Goal: Task Accomplishment & Management: Use online tool/utility

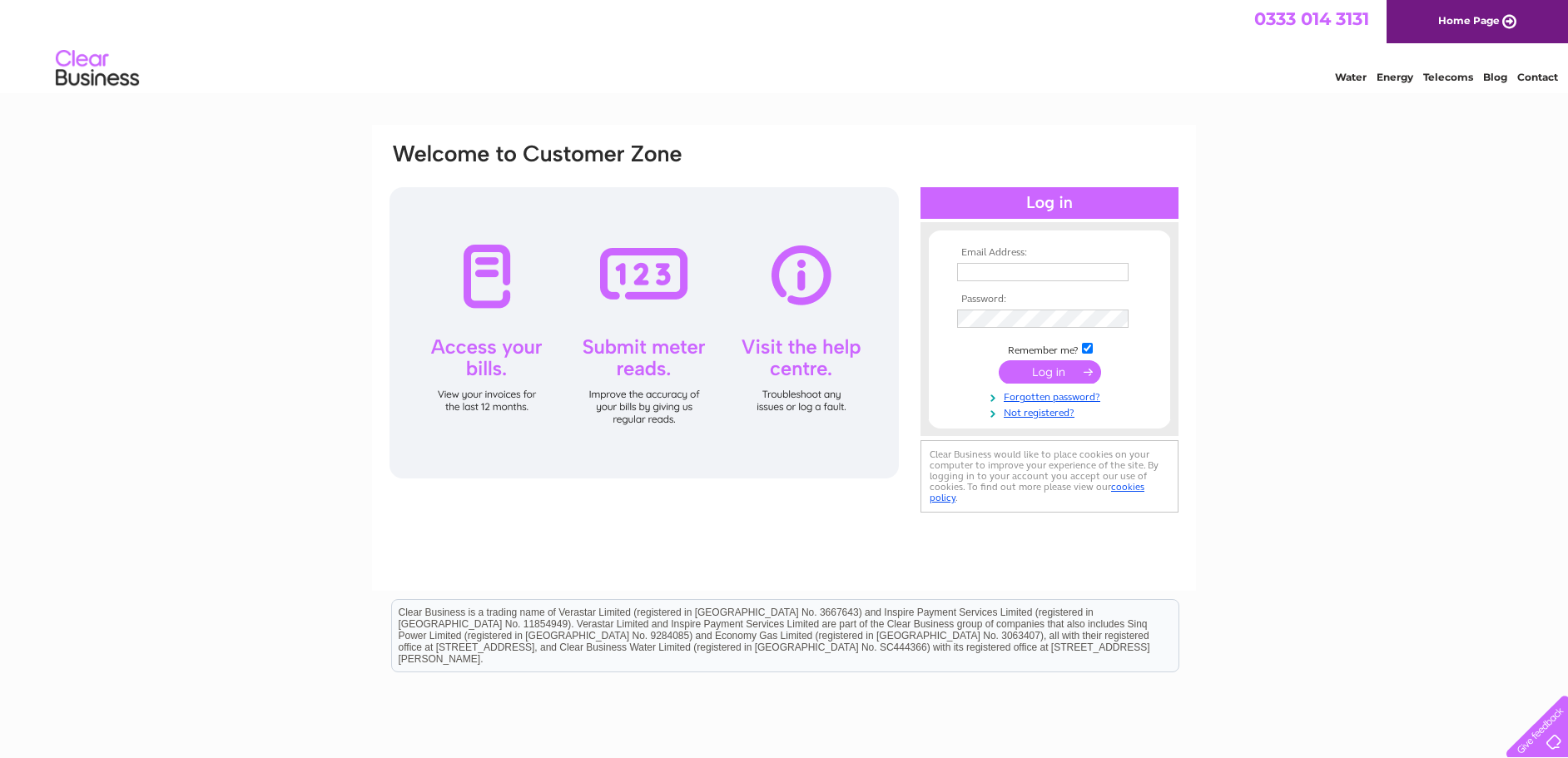
type input "chemjetltd@gmail.com"
click at [1056, 369] on input "submit" at bounding box center [1050, 372] width 102 height 23
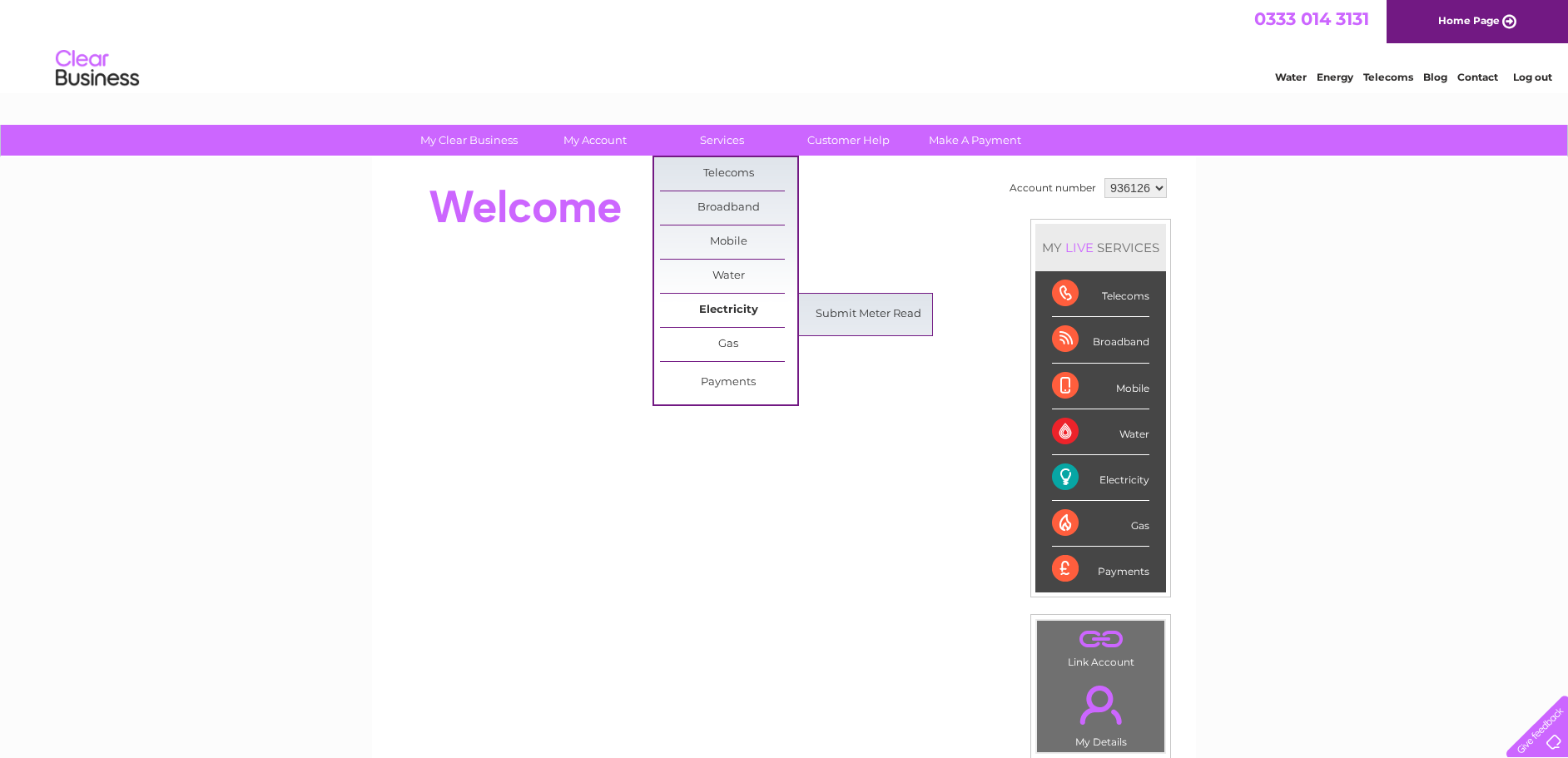
click at [715, 304] on link "Electricity" at bounding box center [728, 310] width 137 height 33
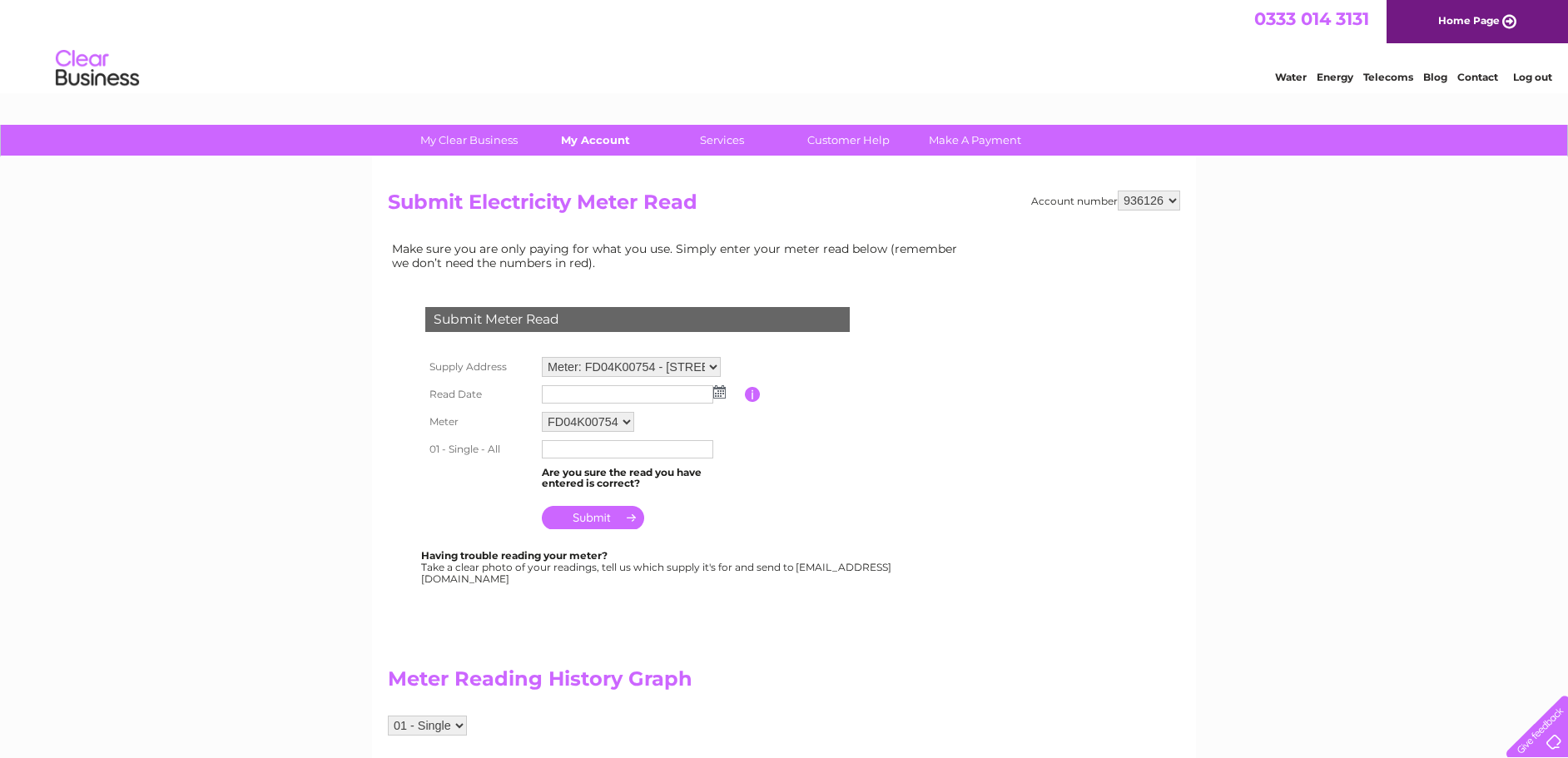
click at [587, 130] on link "My Account" at bounding box center [595, 140] width 137 height 31
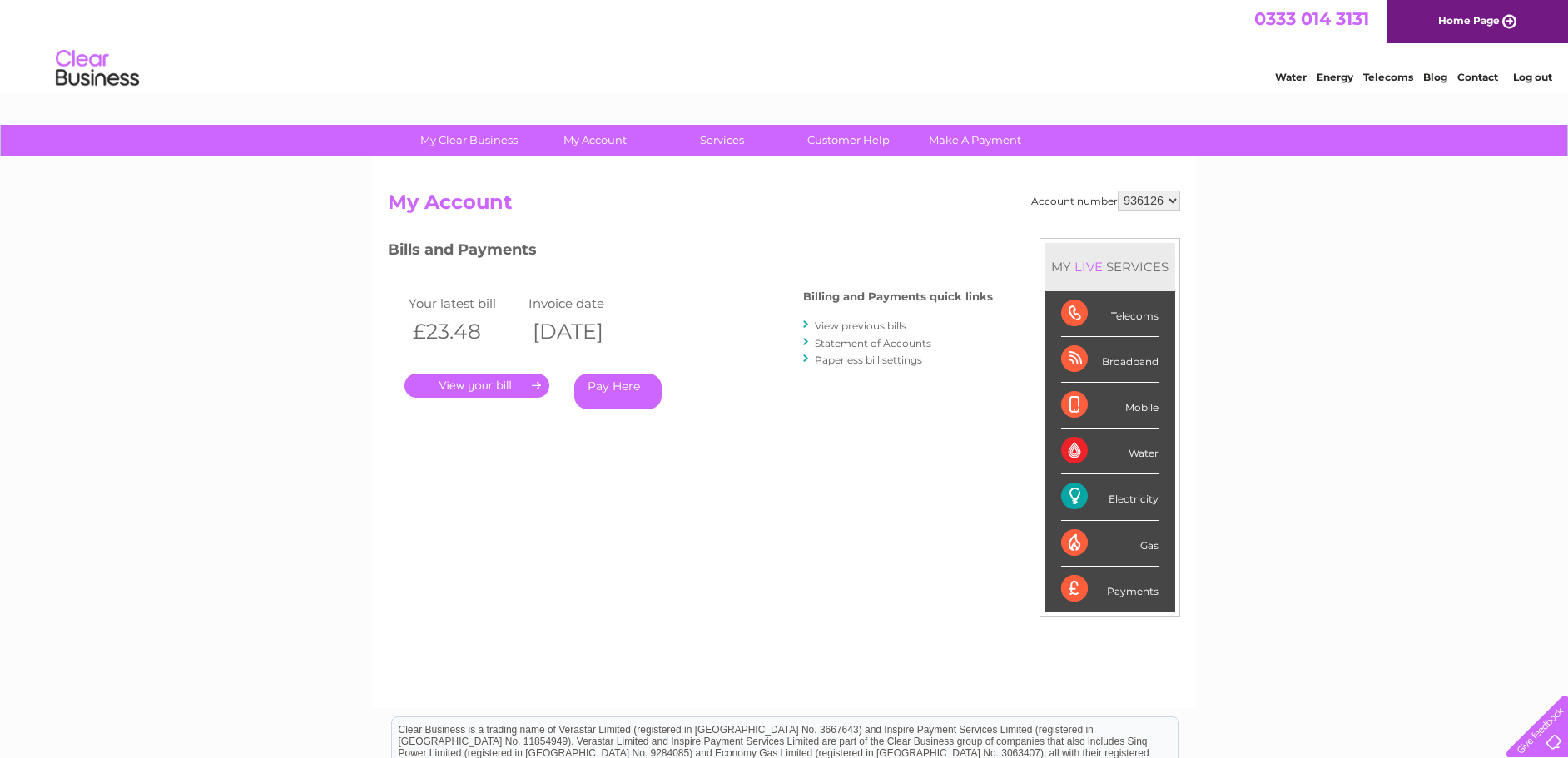
click at [476, 386] on link "." at bounding box center [477, 385] width 145 height 24
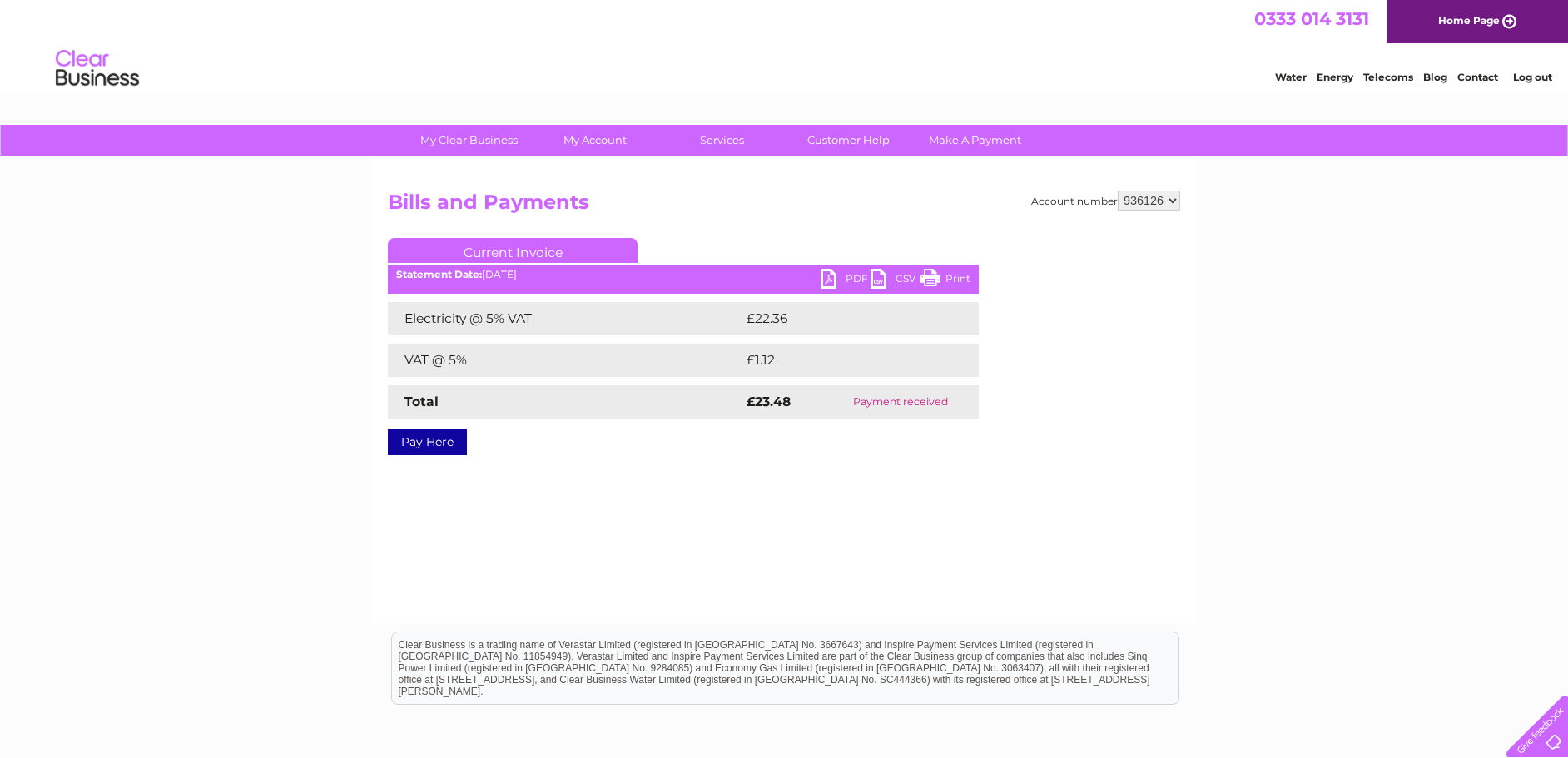
click at [831, 281] on link "PDF" at bounding box center [845, 281] width 50 height 24
click at [857, 277] on link "PDF" at bounding box center [845, 281] width 50 height 24
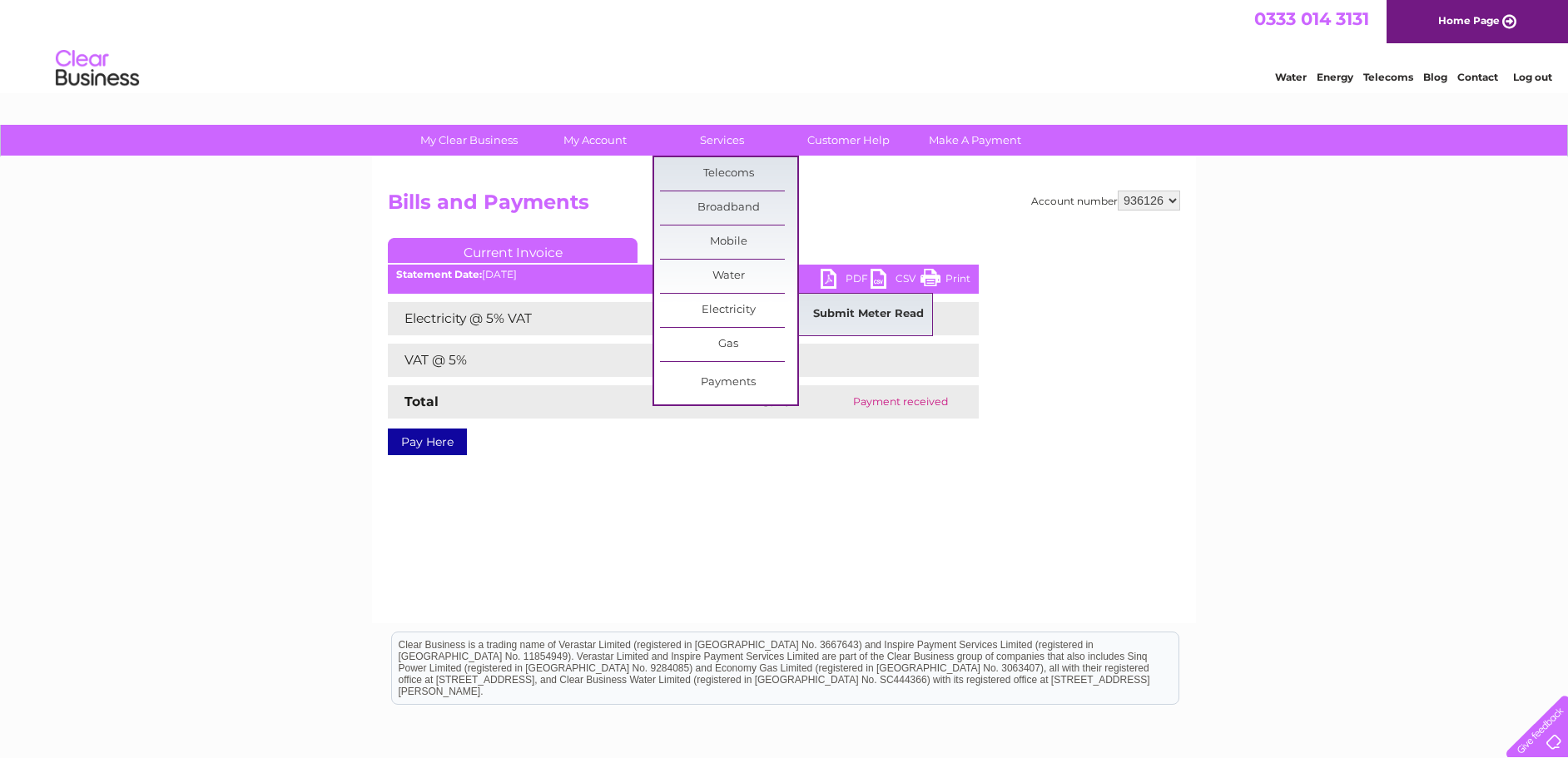
click at [823, 305] on link "Submit Meter Read" at bounding box center [868, 315] width 137 height 33
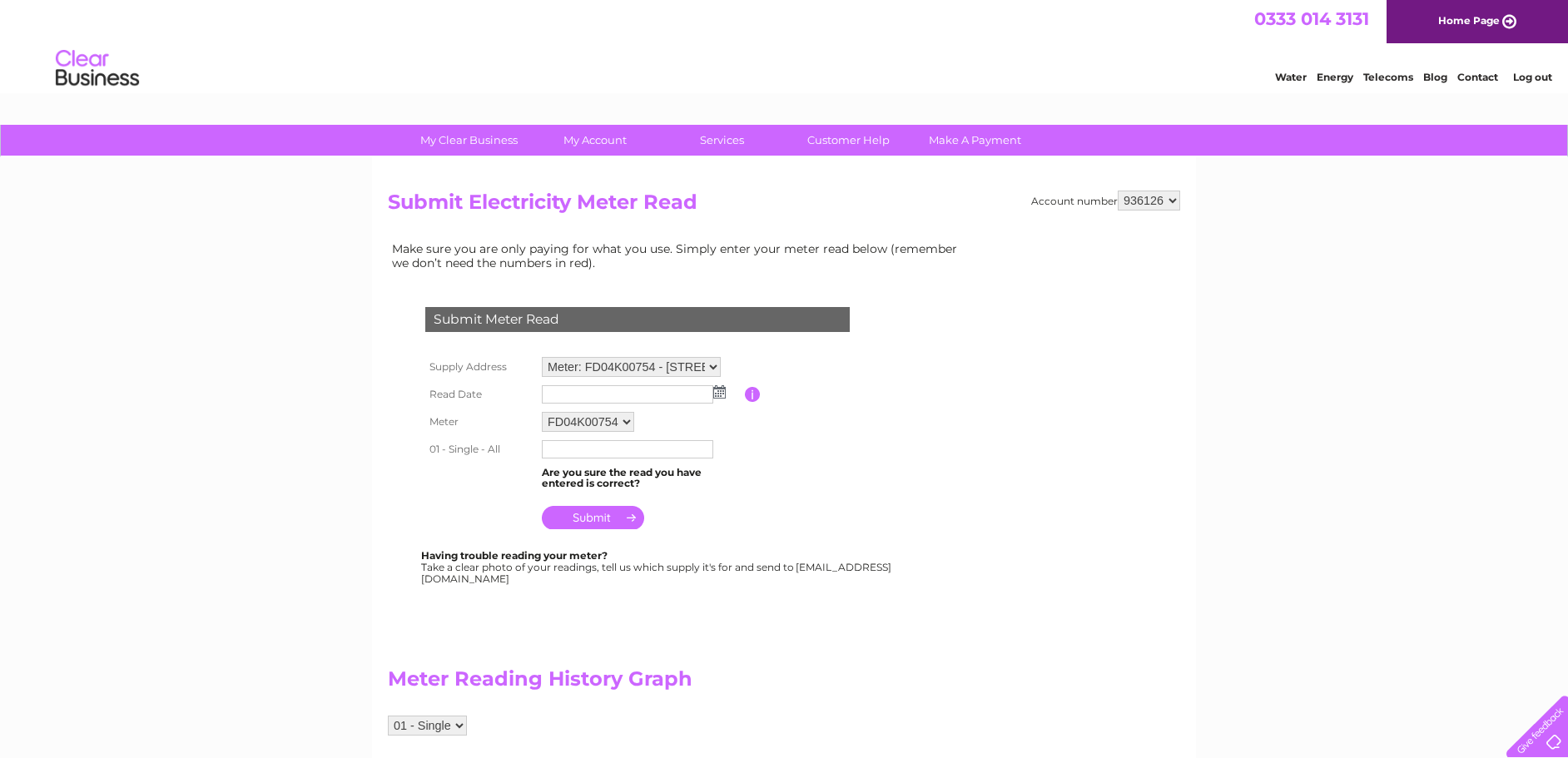
click at [718, 395] on img at bounding box center [719, 391] width 12 height 13
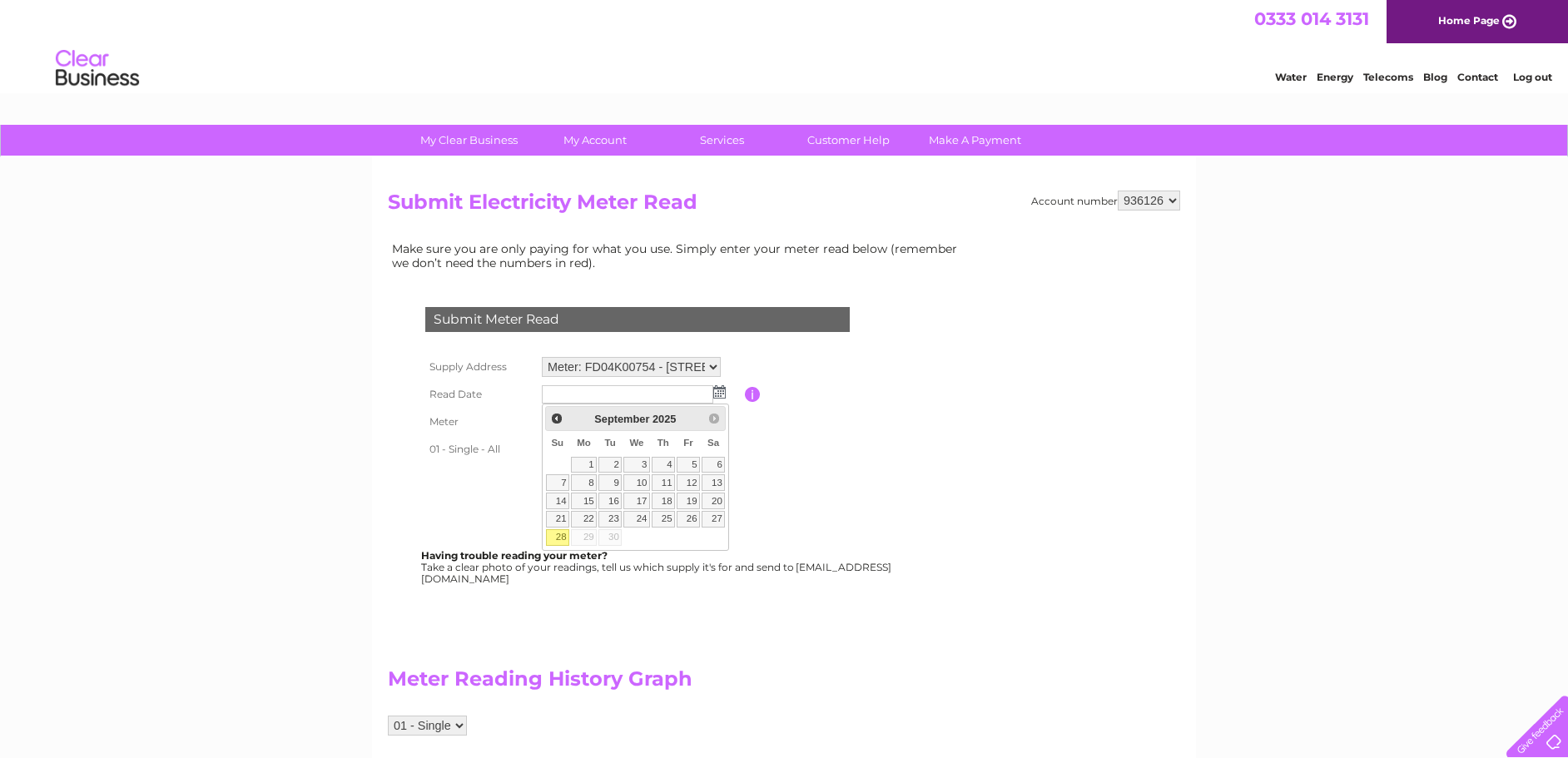
click at [564, 543] on link "28" at bounding box center [558, 537] width 23 height 17
type input "[DATE]"
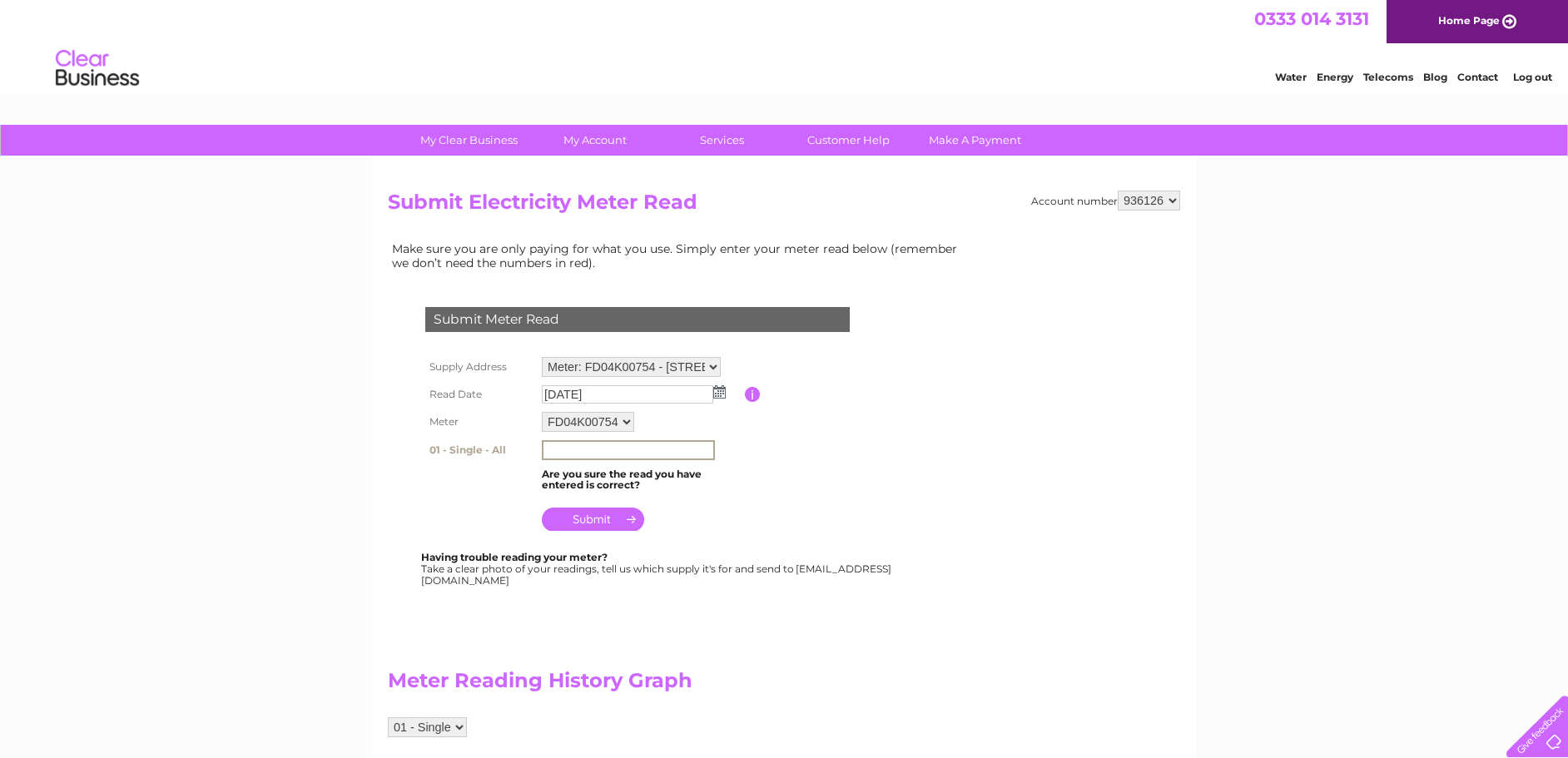
click at [583, 450] on input "text" at bounding box center [628, 450] width 173 height 20
type input "46769"
click at [619, 528] on input "submit" at bounding box center [593, 519] width 102 height 23
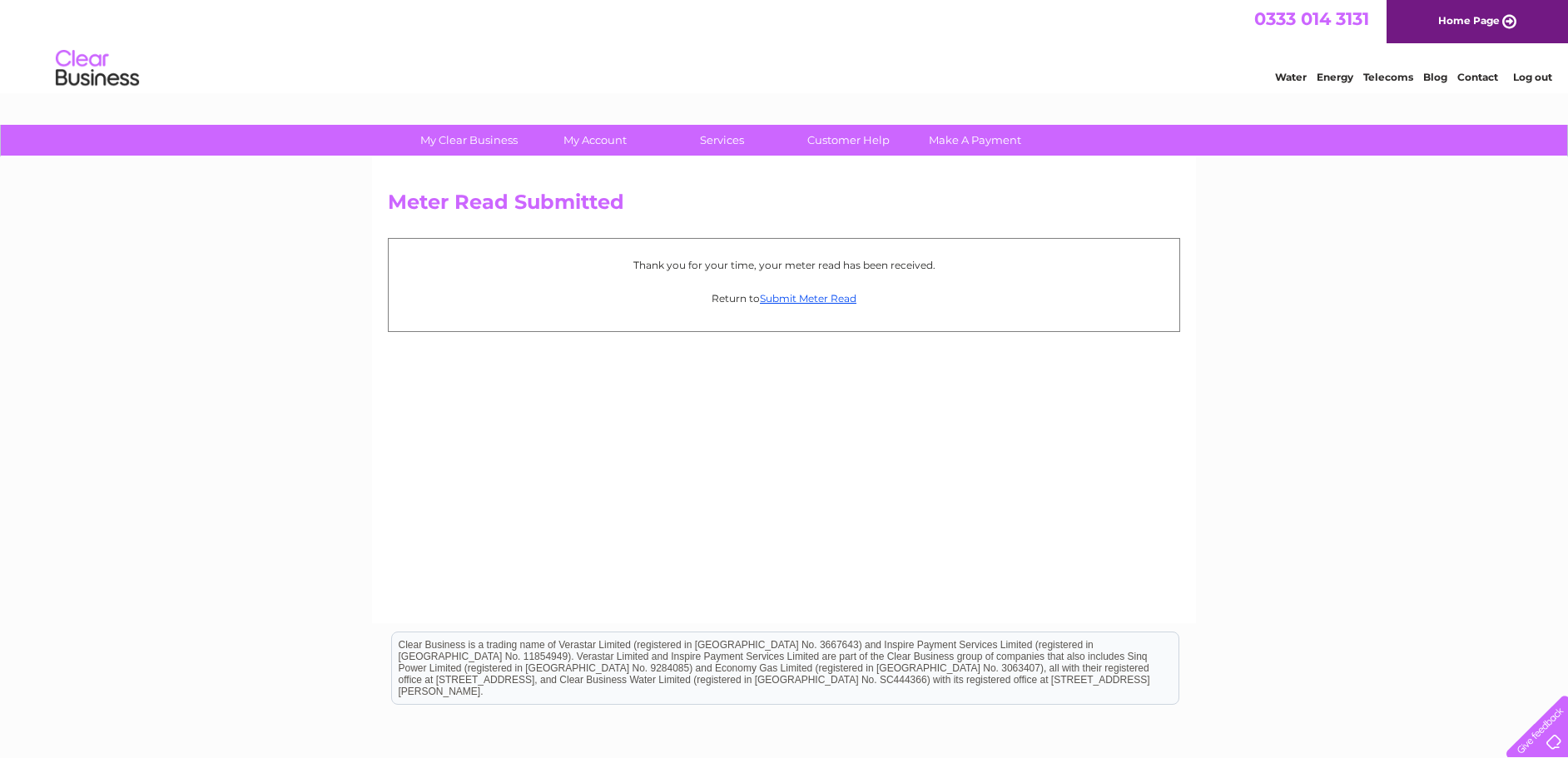
click at [1545, 74] on link "Log out" at bounding box center [1532, 77] width 39 height 12
